Goal: Task Accomplishment & Management: Manage account settings

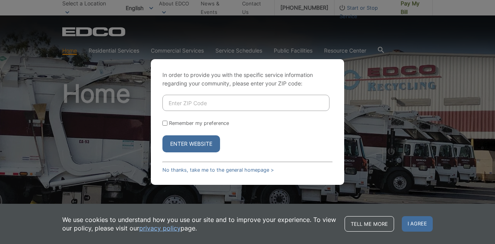
click at [232, 93] on div "In order to provide you with the specific service information regarding your co…" at bounding box center [247, 122] width 193 height 126
click at [235, 92] on div "In order to provide you with the specific service information regarding your co…" at bounding box center [247, 122] width 193 height 126
click at [238, 99] on input "Enter ZIP Code" at bounding box center [245, 103] width 167 height 16
type input "92007"
click at [212, 140] on button "Enter Website" at bounding box center [191, 143] width 58 height 17
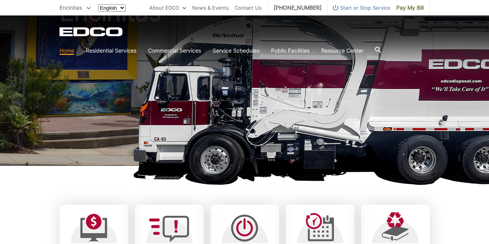
scroll to position [193, 0]
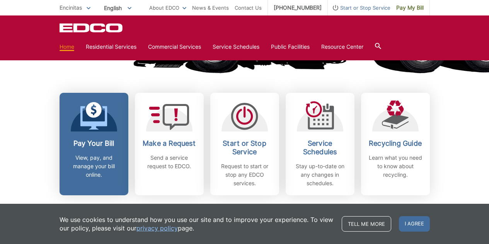
click at [118, 104] on link "Pay Your Bill View, pay, and manage your bill online." at bounding box center [94, 144] width 69 height 102
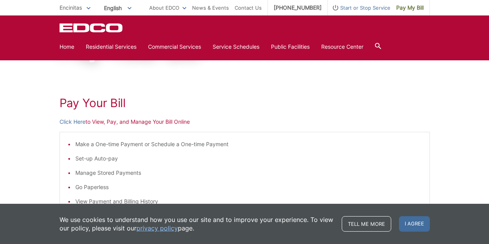
scroll to position [77, 0]
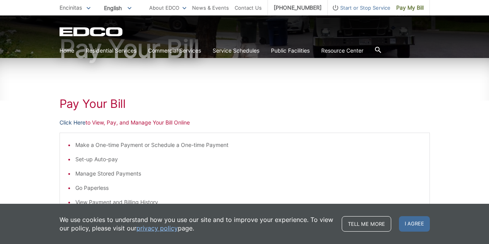
click at [67, 122] on link "Click Here" at bounding box center [73, 122] width 26 height 9
